Goal: Task Accomplishment & Management: Manage account settings

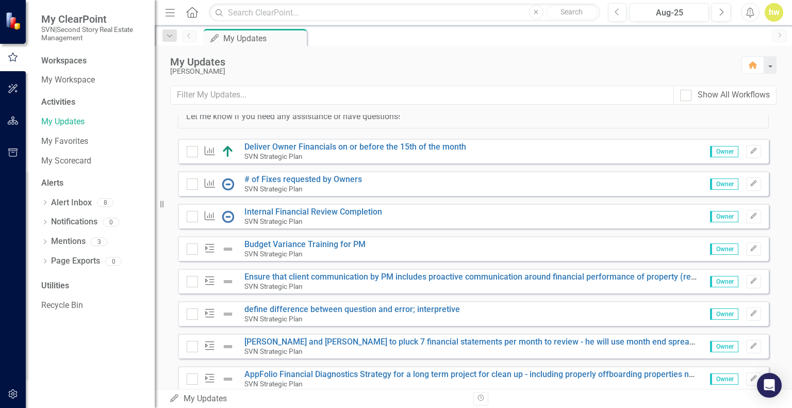
scroll to position [103, 0]
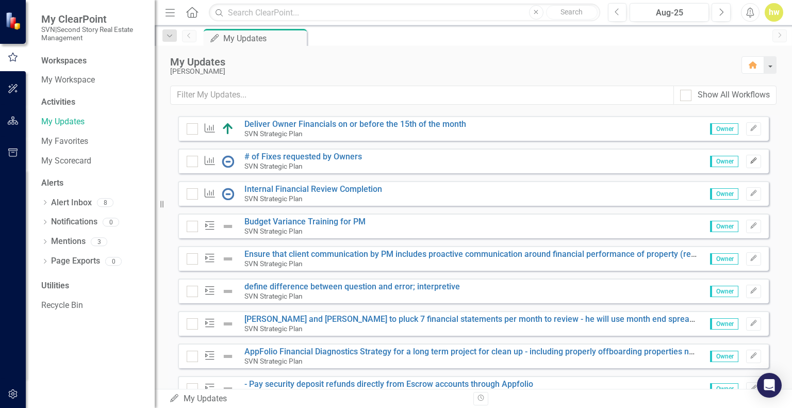
click at [750, 159] on icon "Edit" at bounding box center [754, 161] width 8 height 6
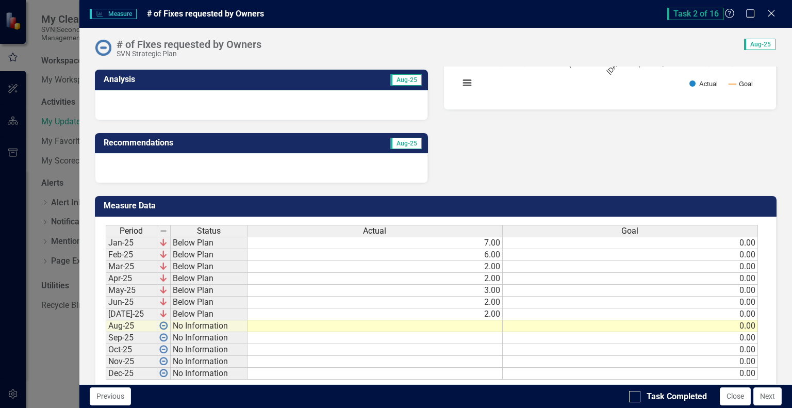
scroll to position [252, 0]
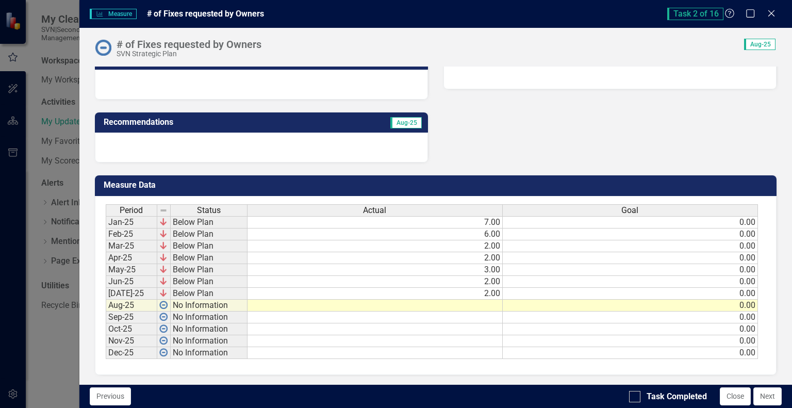
click at [479, 305] on td at bounding box center [375, 306] width 255 height 12
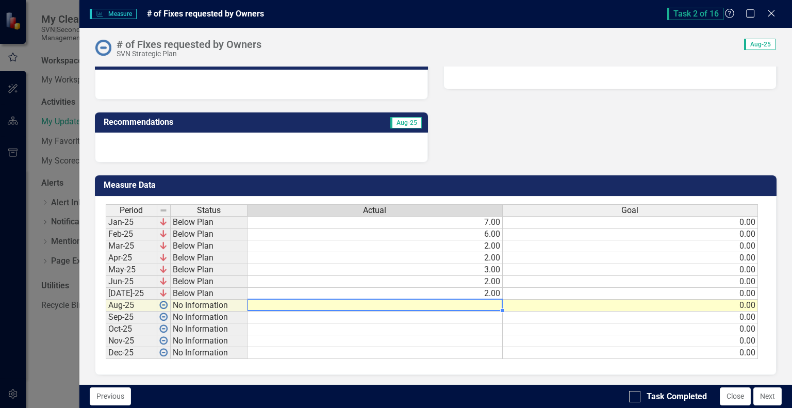
type textarea "3"
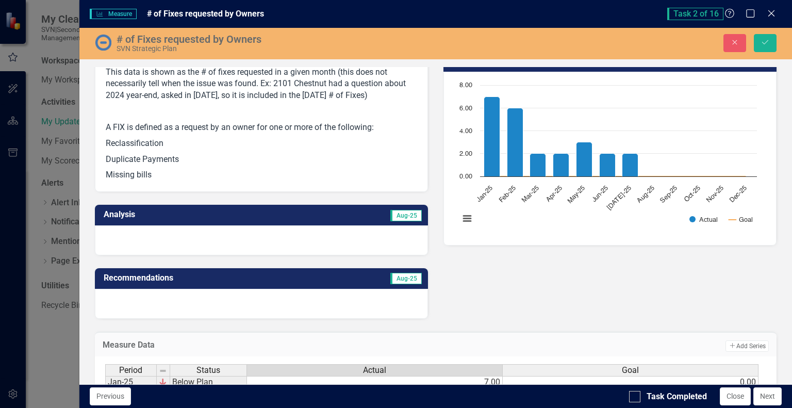
scroll to position [149, 0]
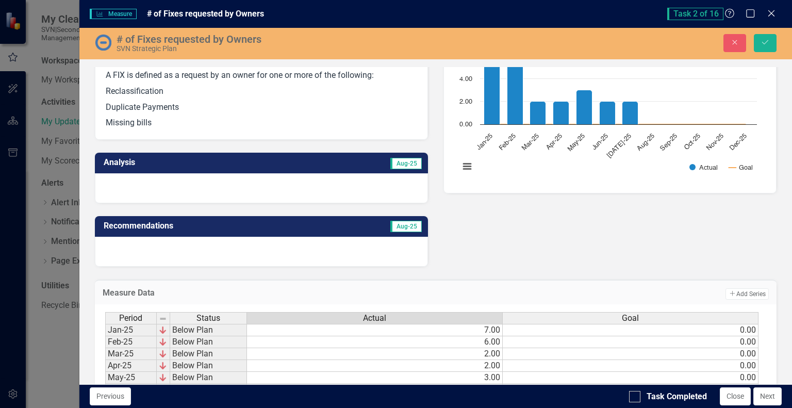
click at [215, 187] on div at bounding box center [261, 188] width 333 height 30
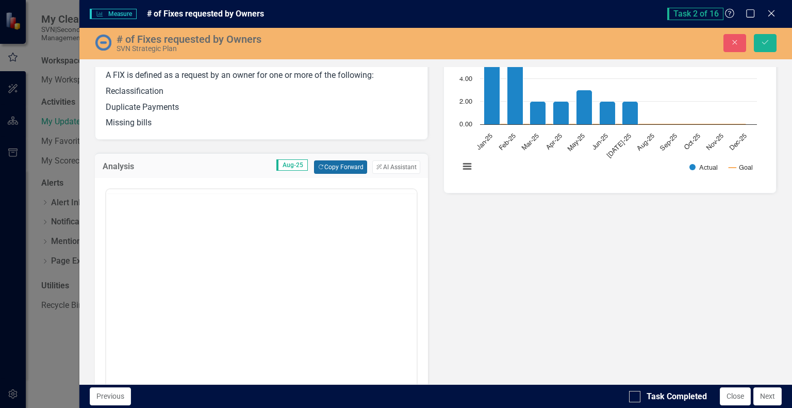
click at [341, 169] on button "Copy Forward Copy Forward" at bounding box center [340, 166] width 53 height 13
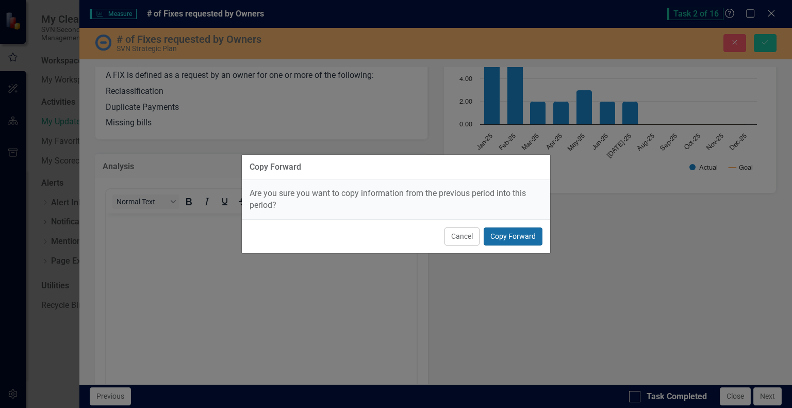
click at [515, 235] on button "Copy Forward" at bounding box center [513, 237] width 59 height 18
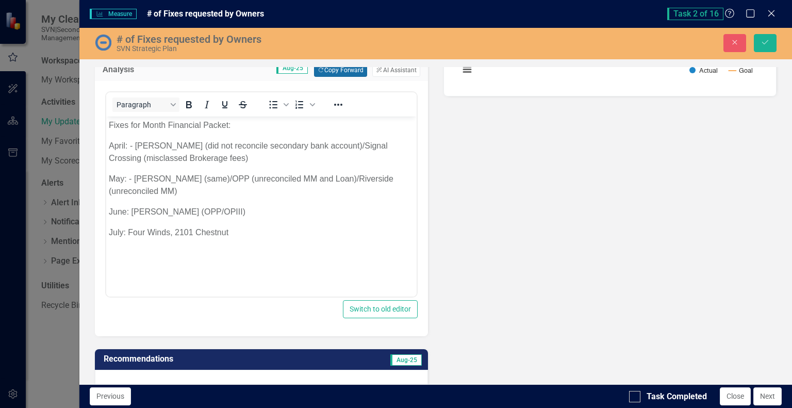
scroll to position [252, 0]
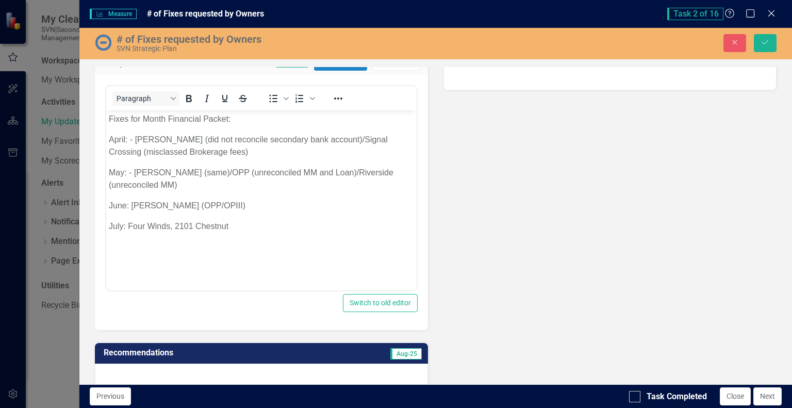
click at [244, 224] on p "July: Four Winds, 2101 Chestnut" at bounding box center [260, 226] width 305 height 12
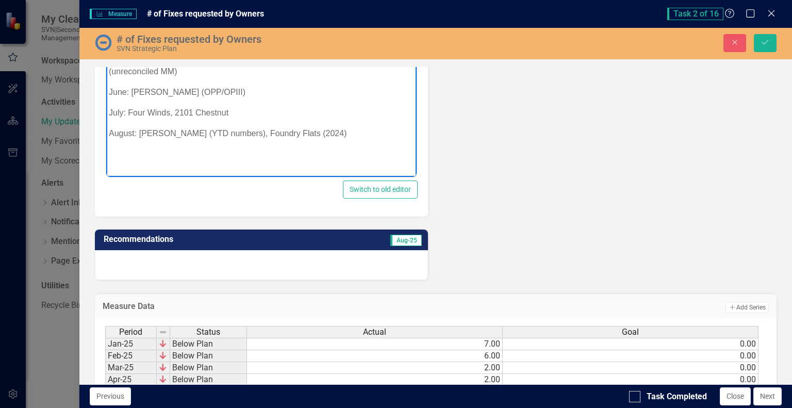
scroll to position [407, 0]
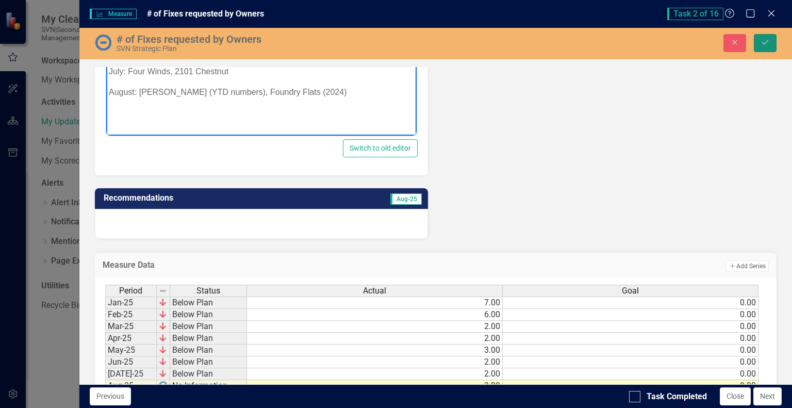
click at [771, 46] on button "Save" at bounding box center [765, 43] width 23 height 18
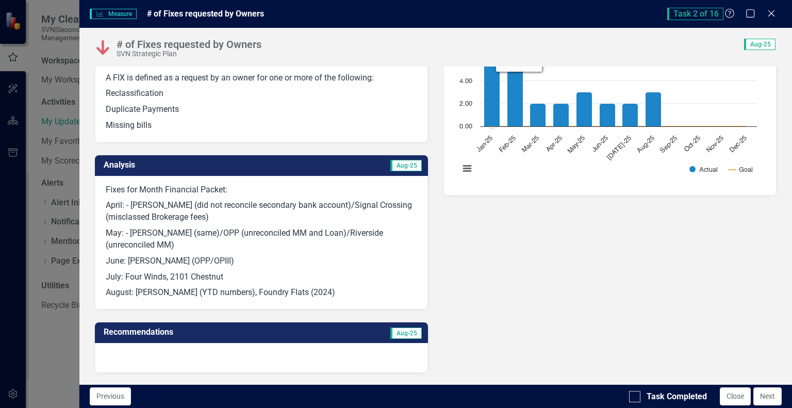
scroll to position [258, 0]
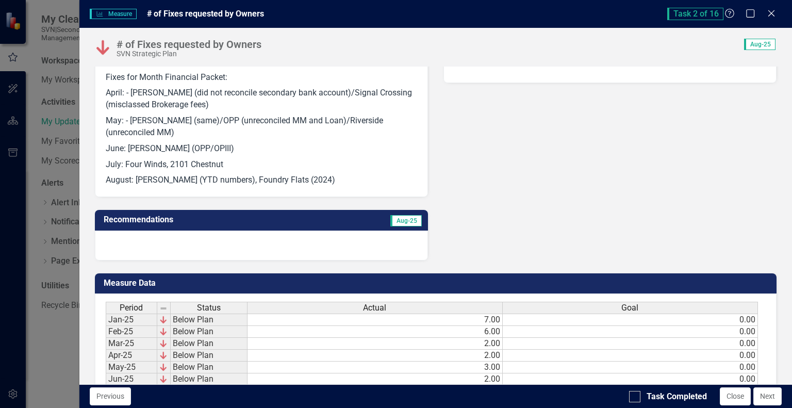
click at [283, 247] on div at bounding box center [261, 246] width 333 height 30
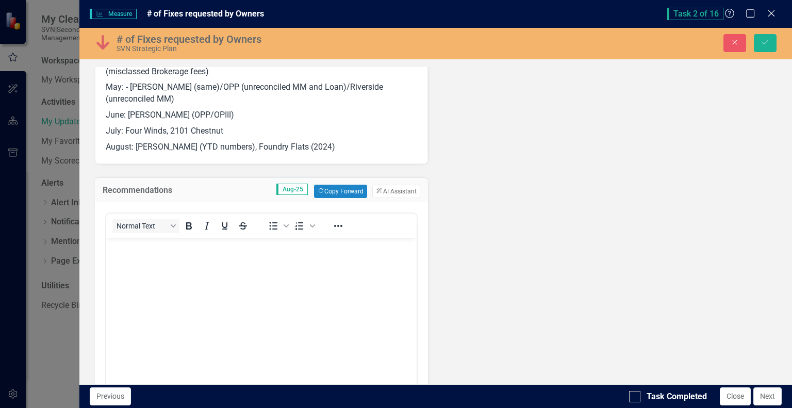
scroll to position [310, 0]
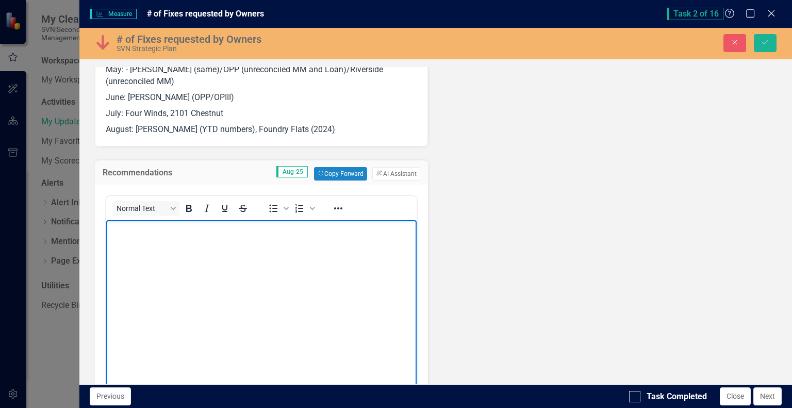
click at [157, 247] on body "Rich Text Area. Press ALT-0 for help." at bounding box center [261, 297] width 311 height 155
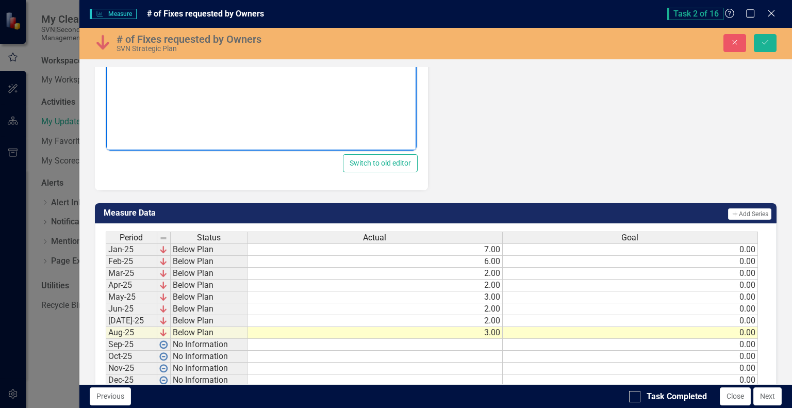
scroll to position [568, 0]
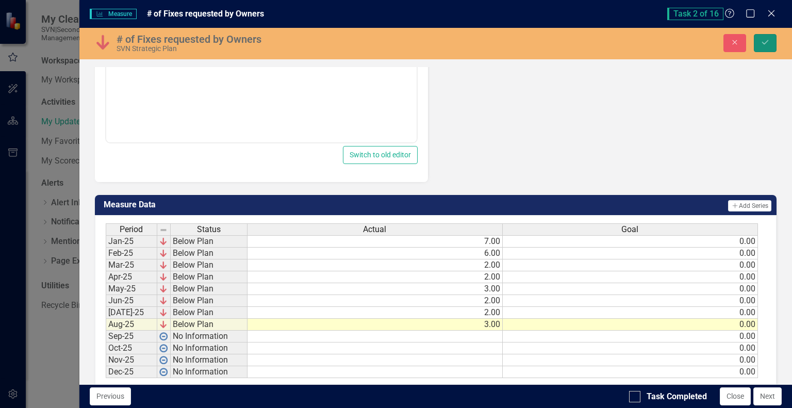
click at [771, 43] on button "Save" at bounding box center [765, 43] width 23 height 18
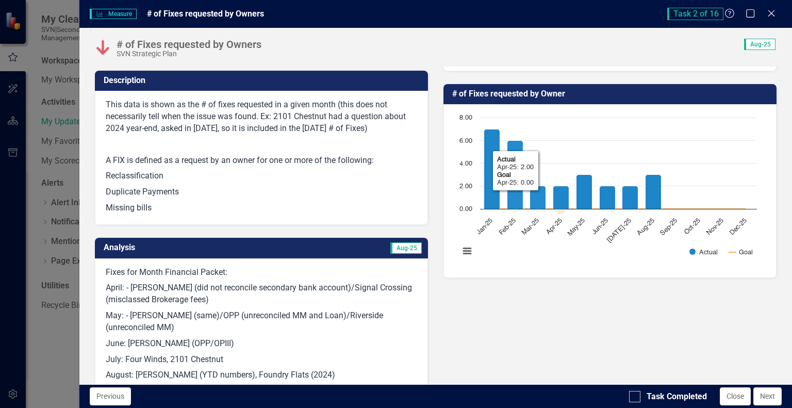
scroll to position [52, 0]
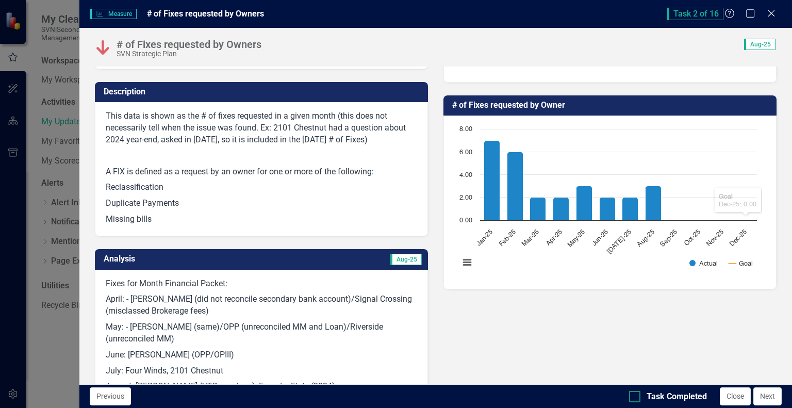
click at [638, 398] on div at bounding box center [634, 396] width 11 height 11
click at [636, 398] on input "Task Completed" at bounding box center [632, 394] width 7 height 7
checkbox input "true"
click at [774, 11] on icon "Close" at bounding box center [771, 13] width 13 height 10
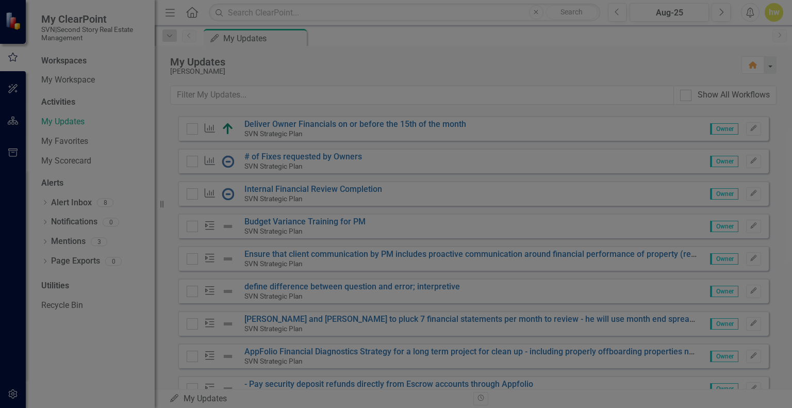
checkbox input "true"
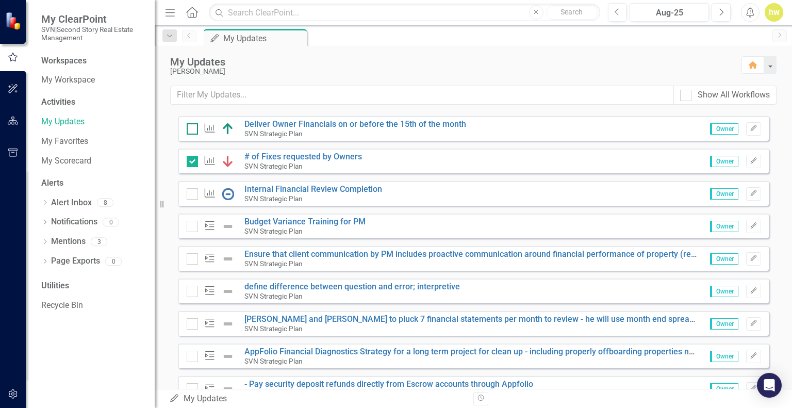
click at [190, 127] on input "checkbox" at bounding box center [190, 126] width 7 height 7
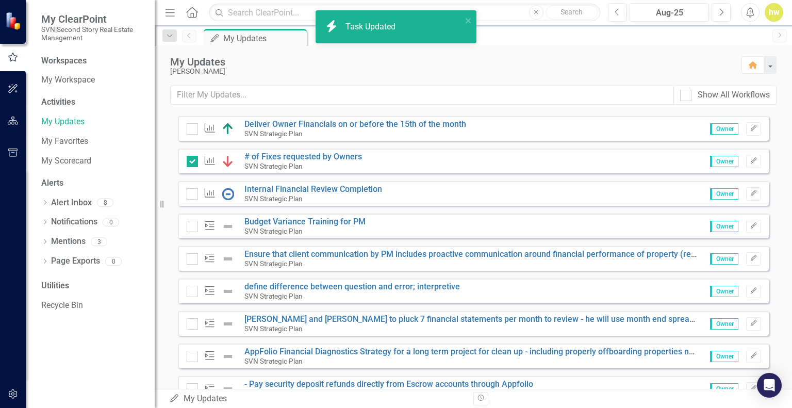
checkbox input "true"
click at [322, 187] on link "Internal Financial Review Completion" at bounding box center [314, 189] width 138 height 10
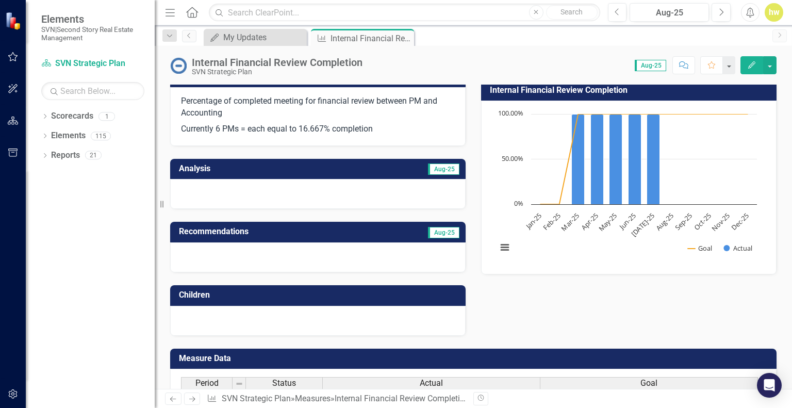
scroll to position [103, 0]
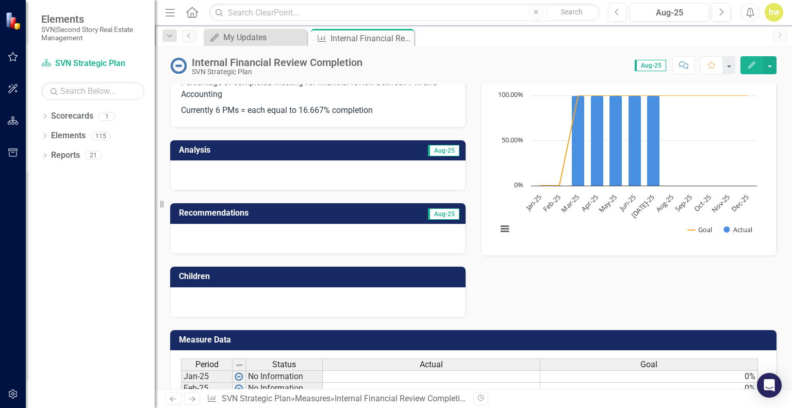
click at [272, 167] on div at bounding box center [318, 175] width 296 height 30
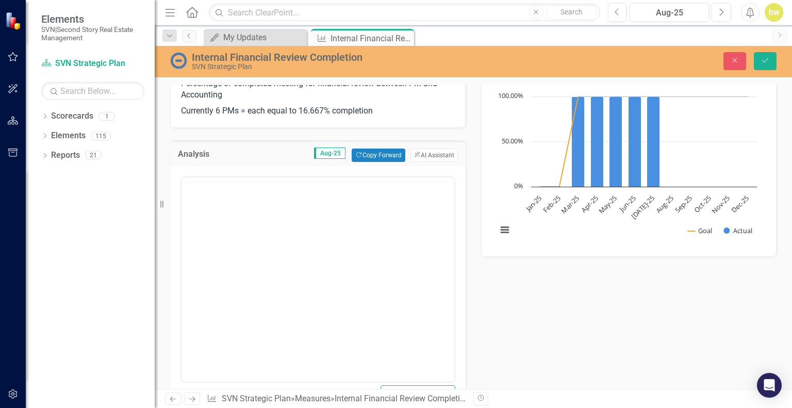
scroll to position [0, 0]
click at [379, 156] on button "Copy Forward Copy Forward" at bounding box center [378, 155] width 53 height 13
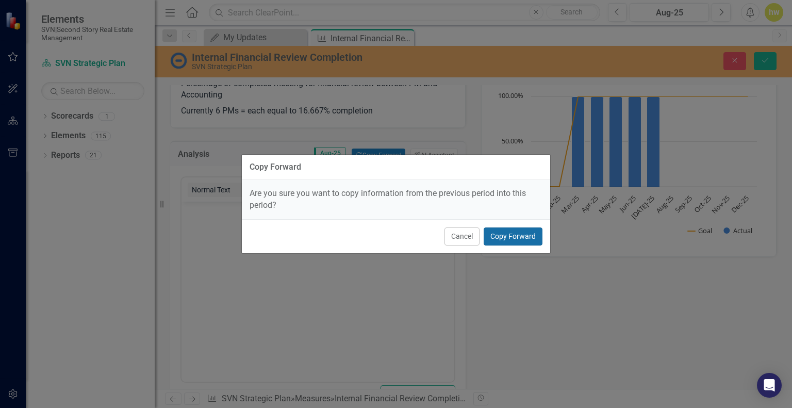
click at [523, 237] on button "Copy Forward" at bounding box center [513, 237] width 59 height 18
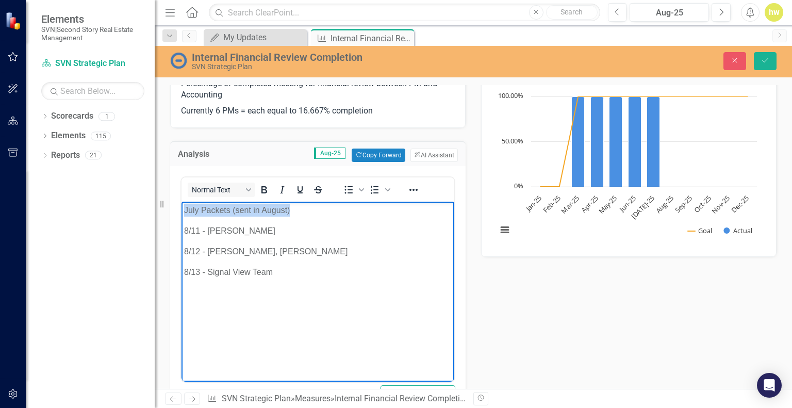
drag, startPoint x: 296, startPoint y: 211, endPoint x: 175, endPoint y: 213, distance: 120.8
click at [182, 213] on html "July Packets (sent in August) 8/11 - [PERSON_NAME] 8/12 - Darlene, Christy, [PE…" at bounding box center [318, 279] width 273 height 155
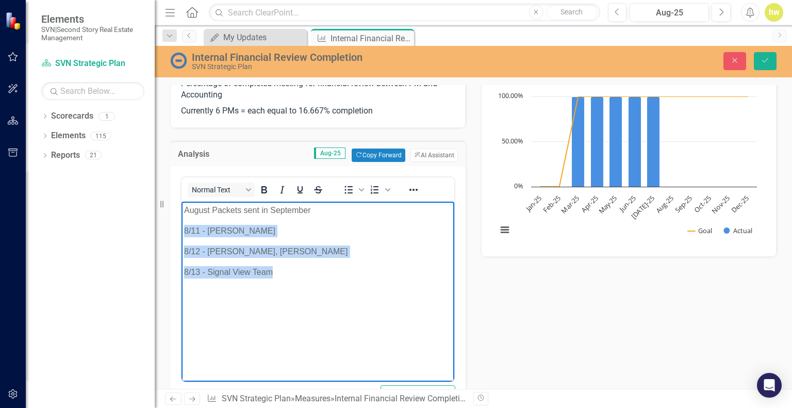
drag, startPoint x: 290, startPoint y: 272, endPoint x: 164, endPoint y: 230, distance: 132.6
click at [182, 230] on html "August Packets sent in [DATE] - [GEOGRAPHIC_DATA][PERSON_NAME] 8/12 - Darlene, …" at bounding box center [318, 279] width 273 height 155
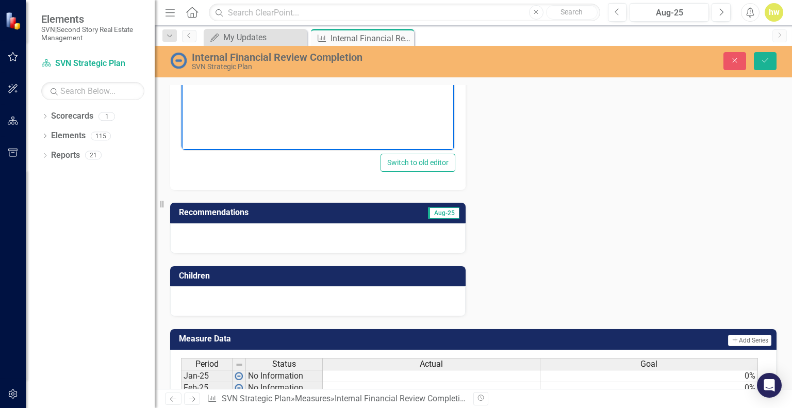
scroll to position [361, 0]
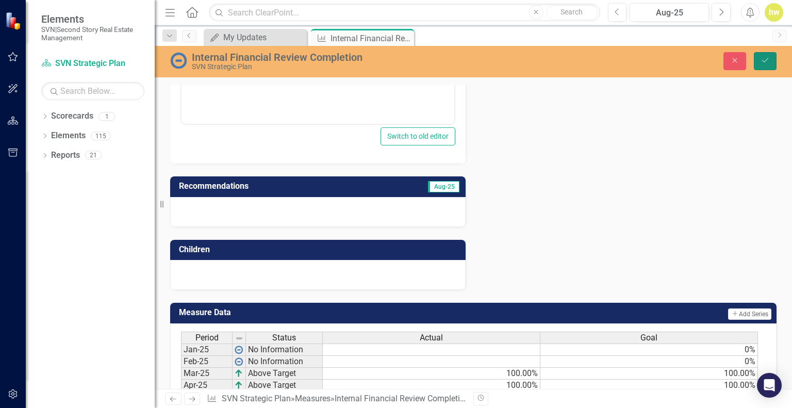
click at [758, 61] on button "Save" at bounding box center [765, 61] width 23 height 18
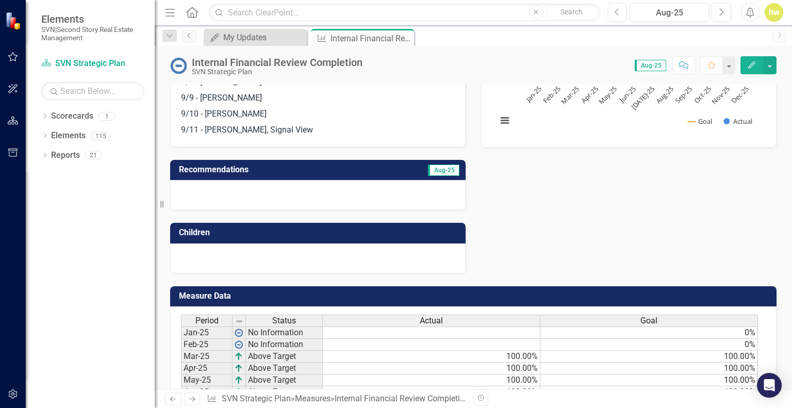
scroll to position [317, 0]
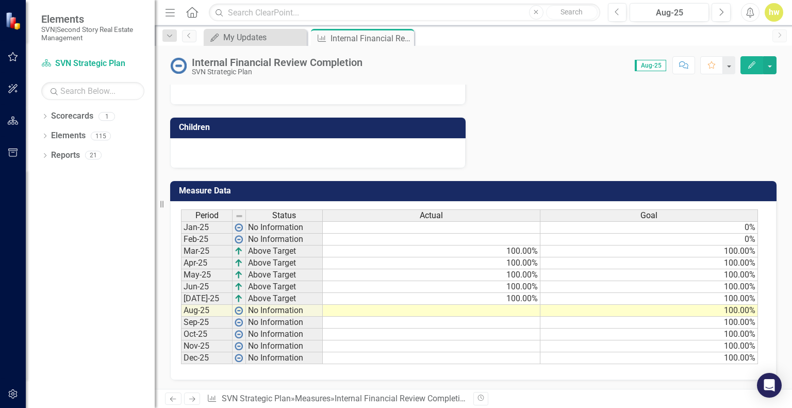
click at [530, 309] on td at bounding box center [432, 311] width 218 height 12
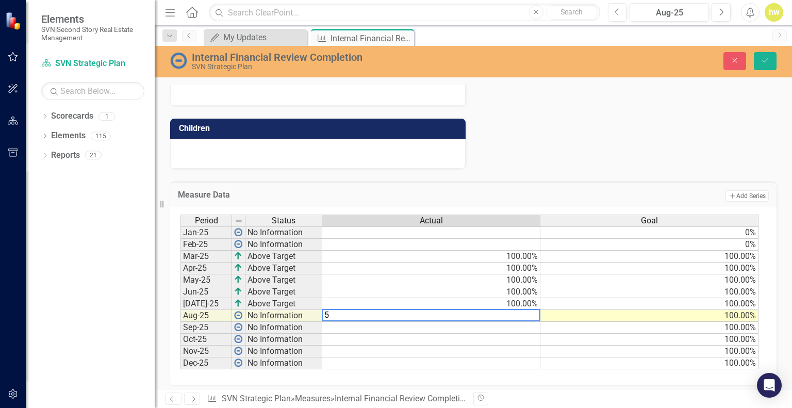
type textarea "50"
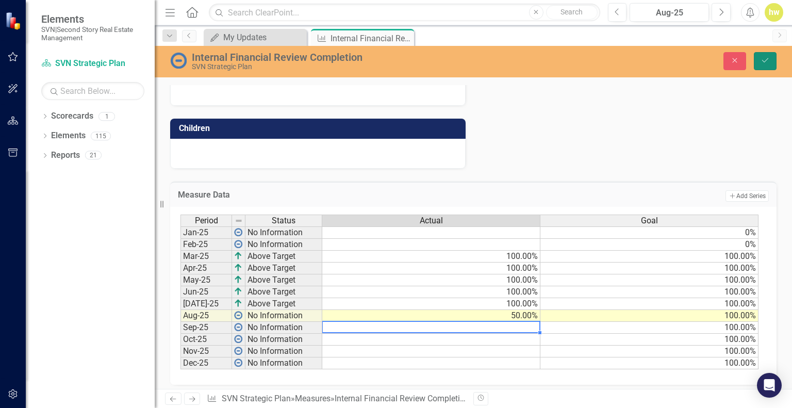
click at [765, 61] on icon "Save" at bounding box center [765, 60] width 9 height 7
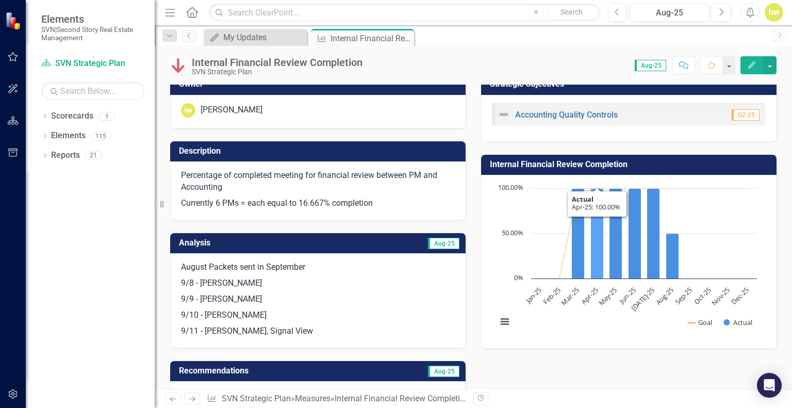
scroll to position [0, 0]
